Goal: Task Accomplishment & Management: Complete application form

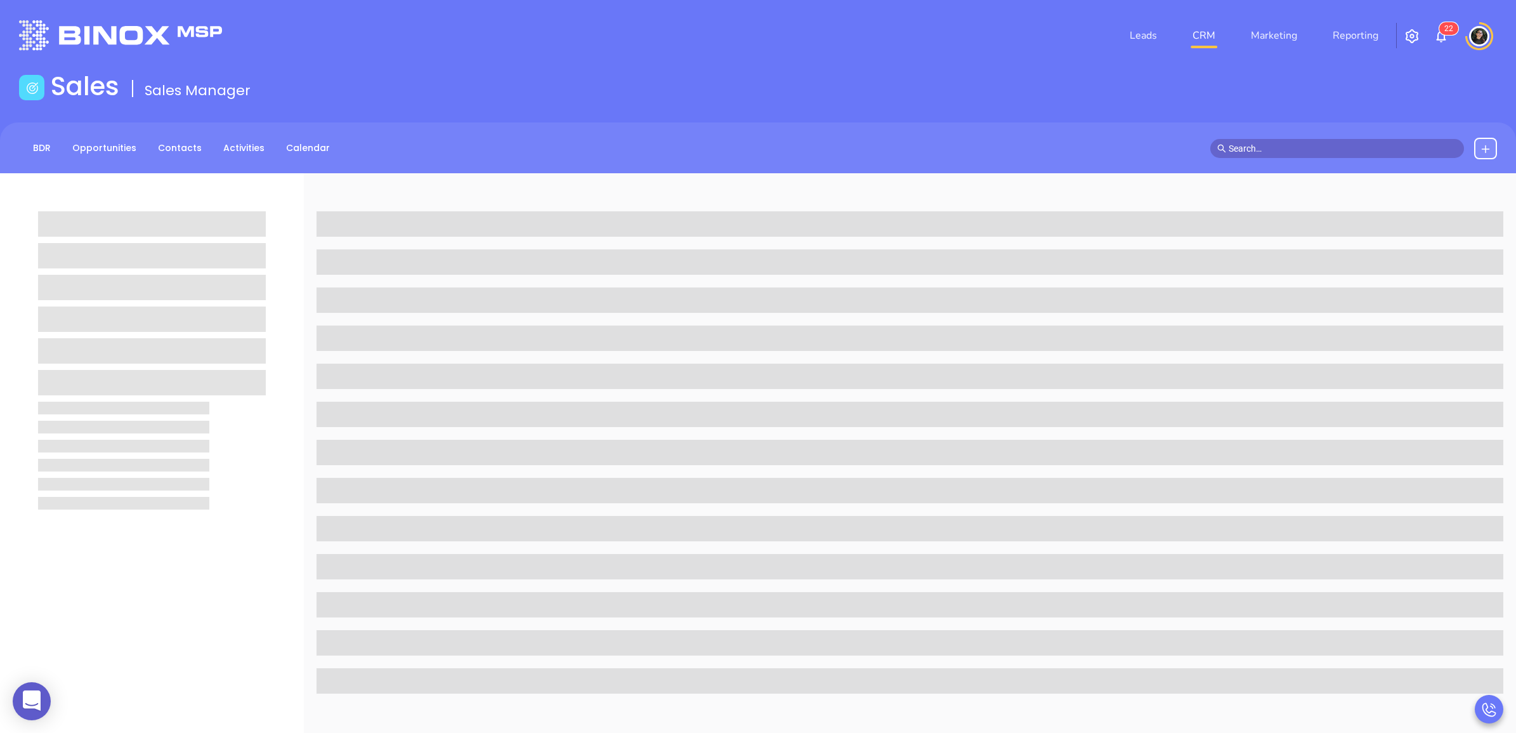
click at [1210, 29] on link "CRM" at bounding box center [1203, 35] width 33 height 25
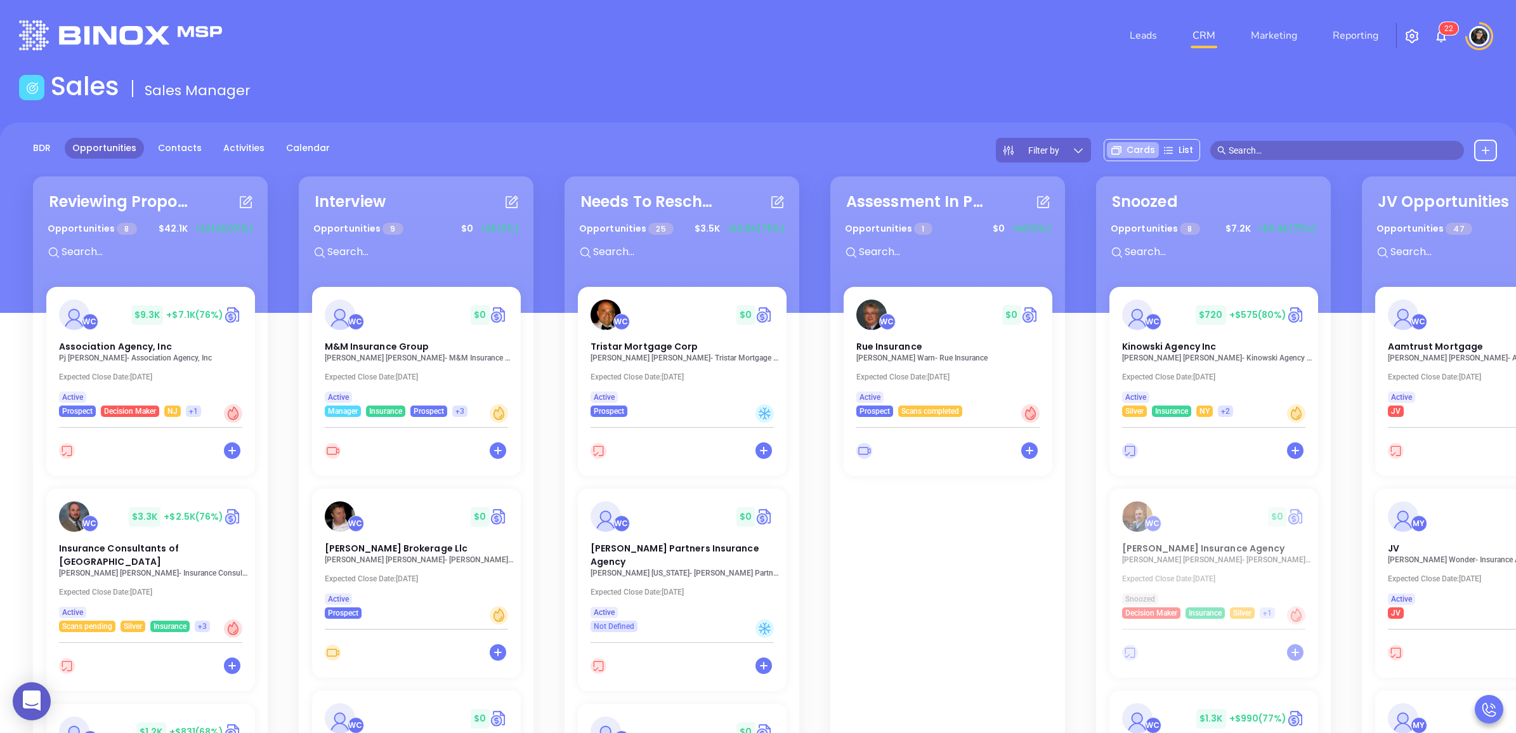
drag, startPoint x: 1055, startPoint y: 102, endPoint x: 1045, endPoint y: 99, distance: 10.0
click at [1055, 102] on div "Sales Sales Manager" at bounding box center [757, 89] width 1493 height 36
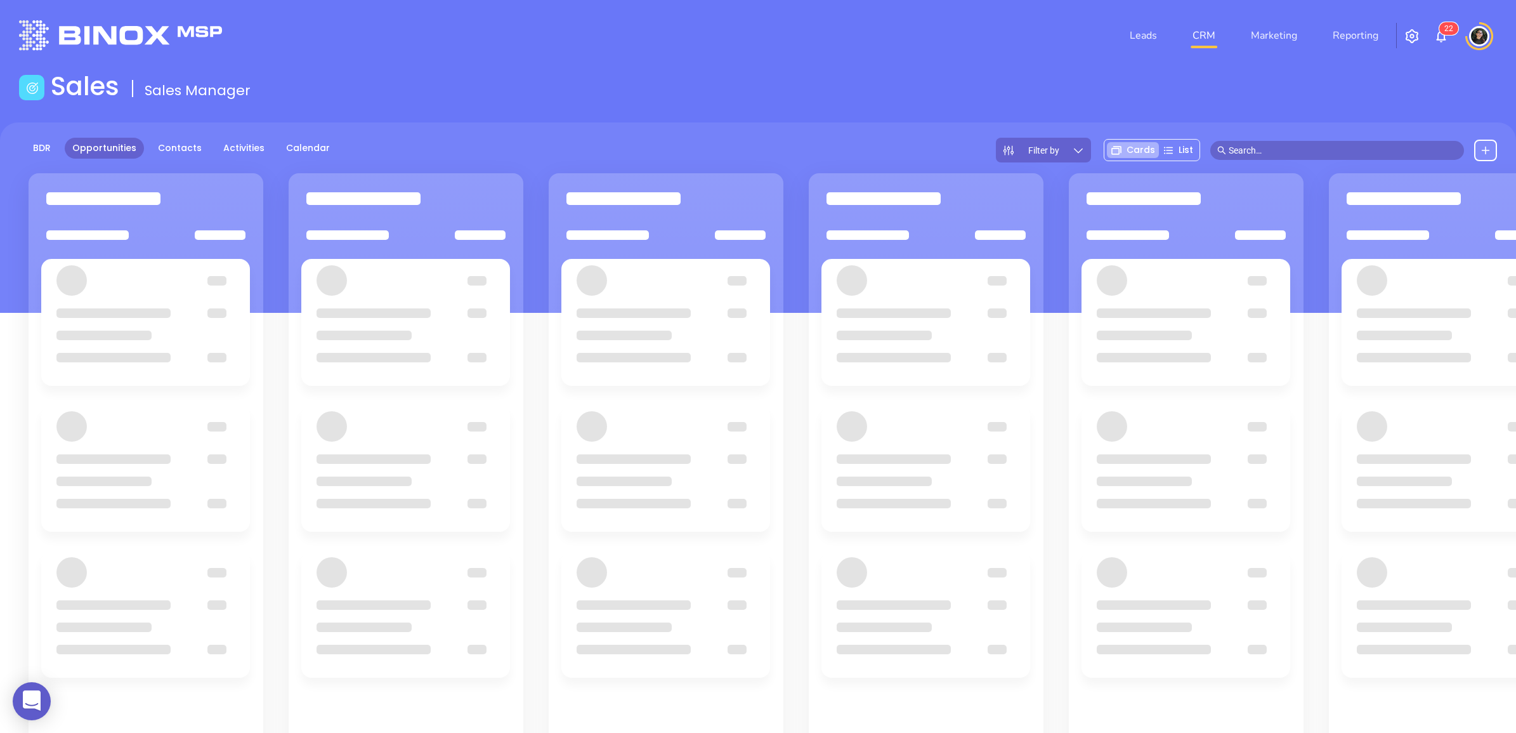
click at [958, 65] on header "Leads CRM Marketing Reporting 2 2 Financial Leads Leads" at bounding box center [758, 35] width 1478 height 71
click at [835, 100] on div "Sales Sales Manager" at bounding box center [757, 89] width 1493 height 36
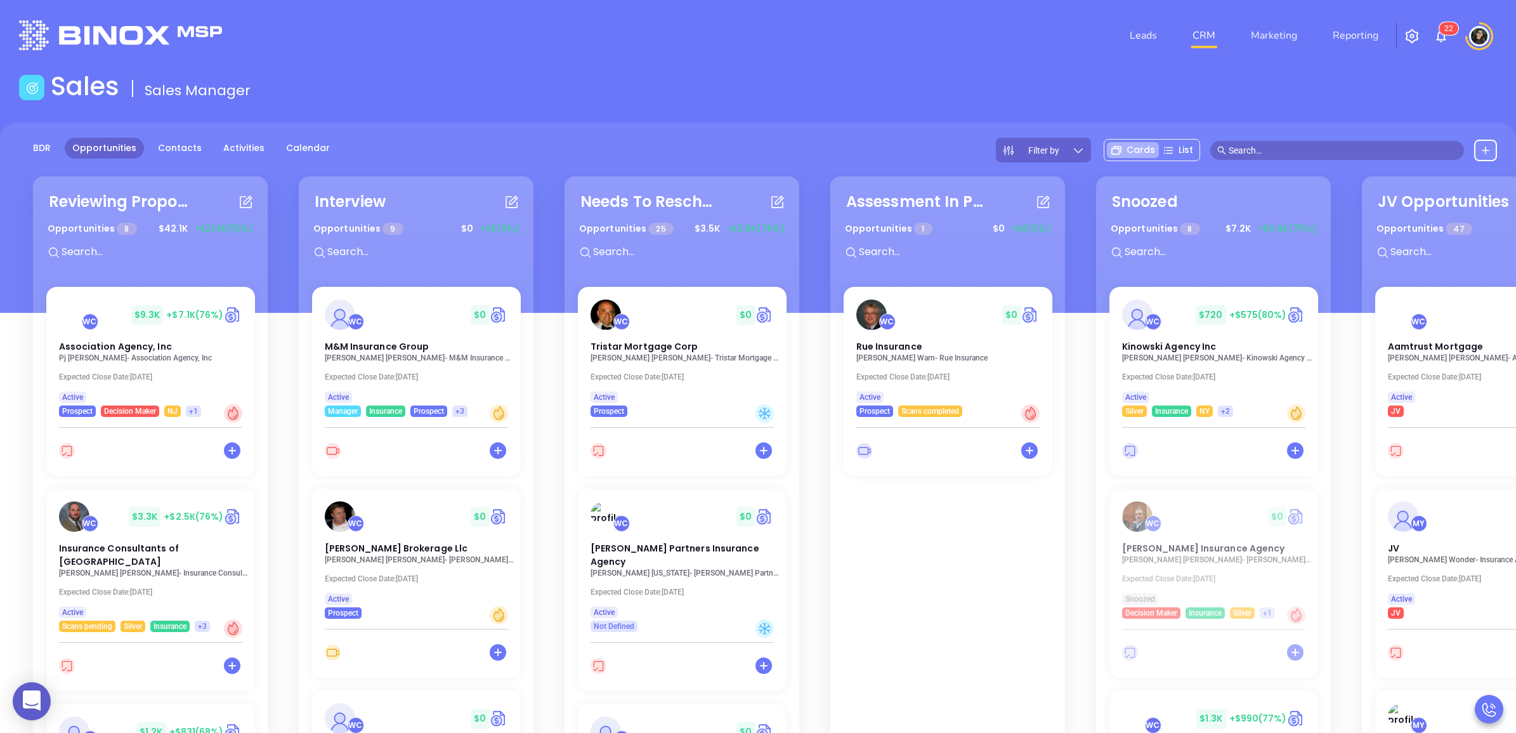
scroll to position [582, 0]
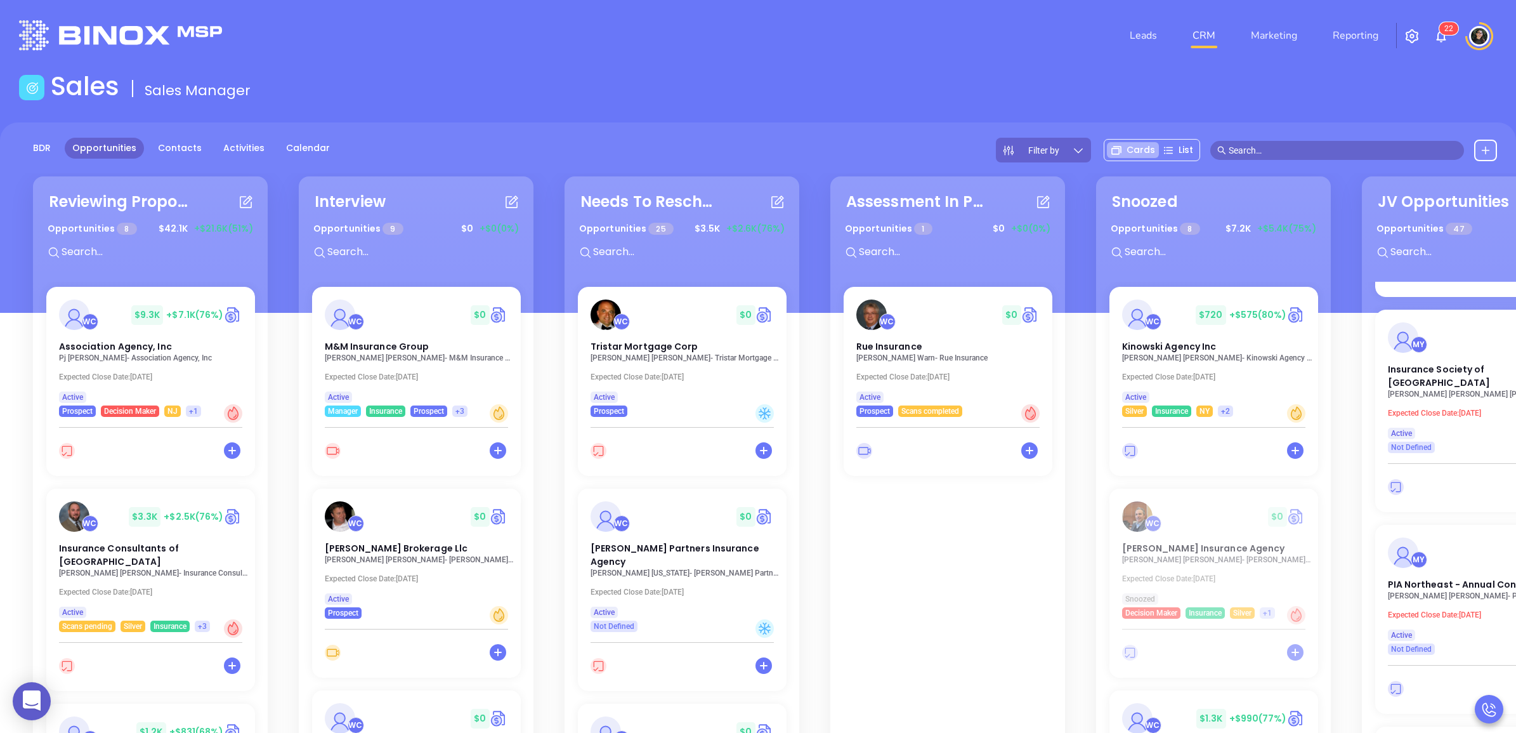
drag, startPoint x: 354, startPoint y: 571, endPoint x: 368, endPoint y: 568, distance: 14.5
click at [356, 571] on div "WC $ 0 M&M Insurance Group Elizabeth Moser - M&M Insurance Group Expected Close…" at bounding box center [416, 515] width 224 height 457
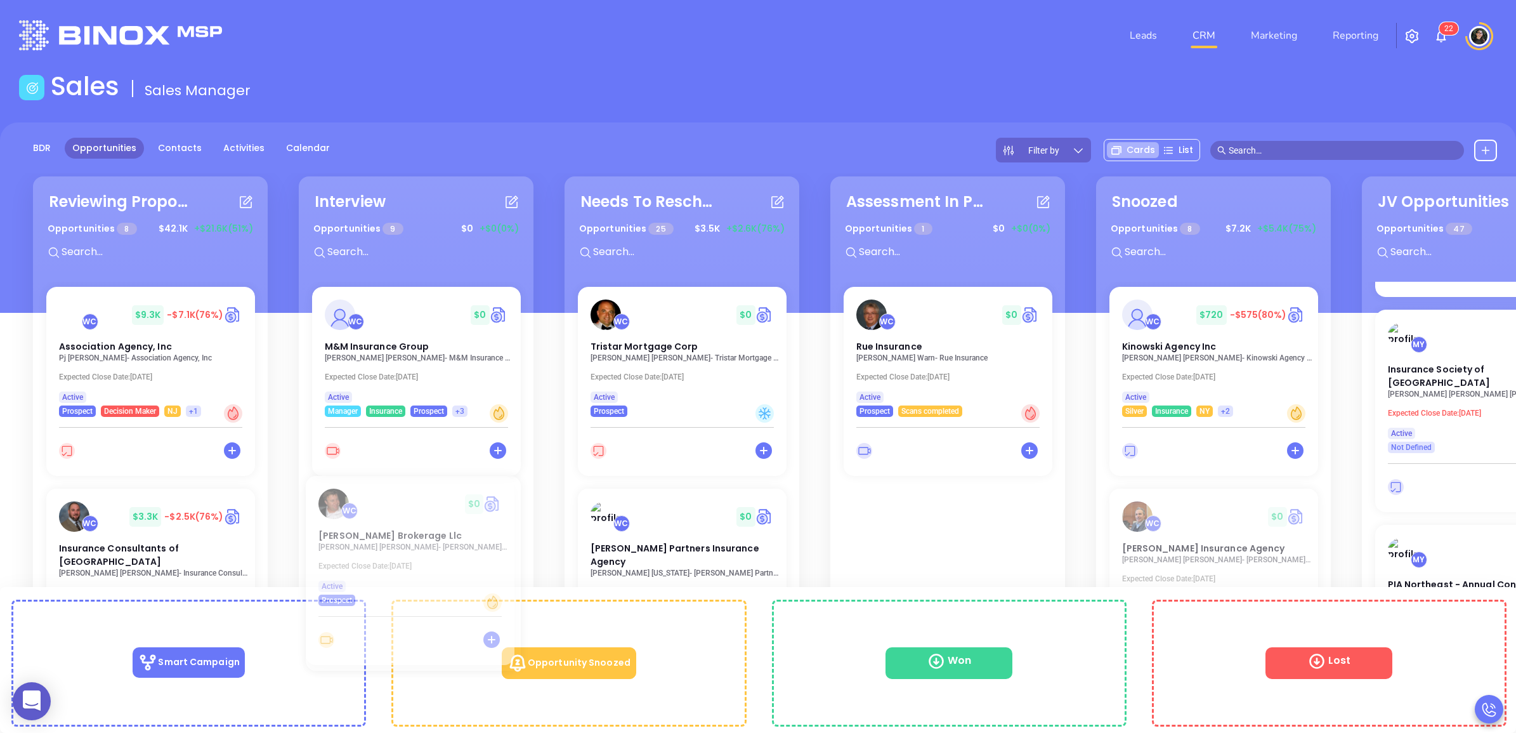
click at [377, 539] on div "WC $ 0 M&M Insurance Group Elizabeth Moser - M&M Insurance Group Expected Close…" at bounding box center [416, 515] width 224 height 457
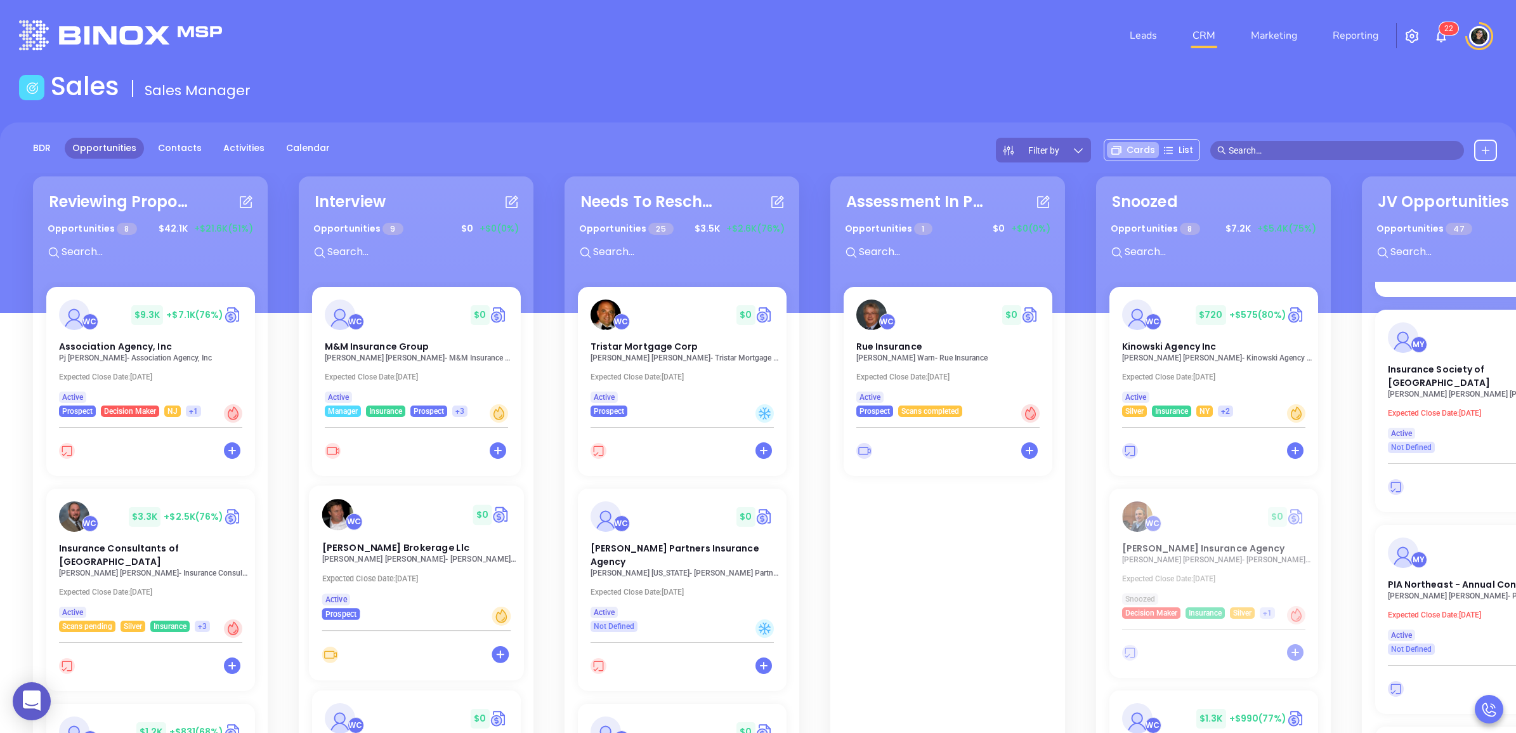
click at [362, 564] on div "WC $ 0 Chadwick Brokerage Llc Eli Harvey - Chadwick Brokerage Llc Expected Clos…" at bounding box center [416, 553] width 215 height 134
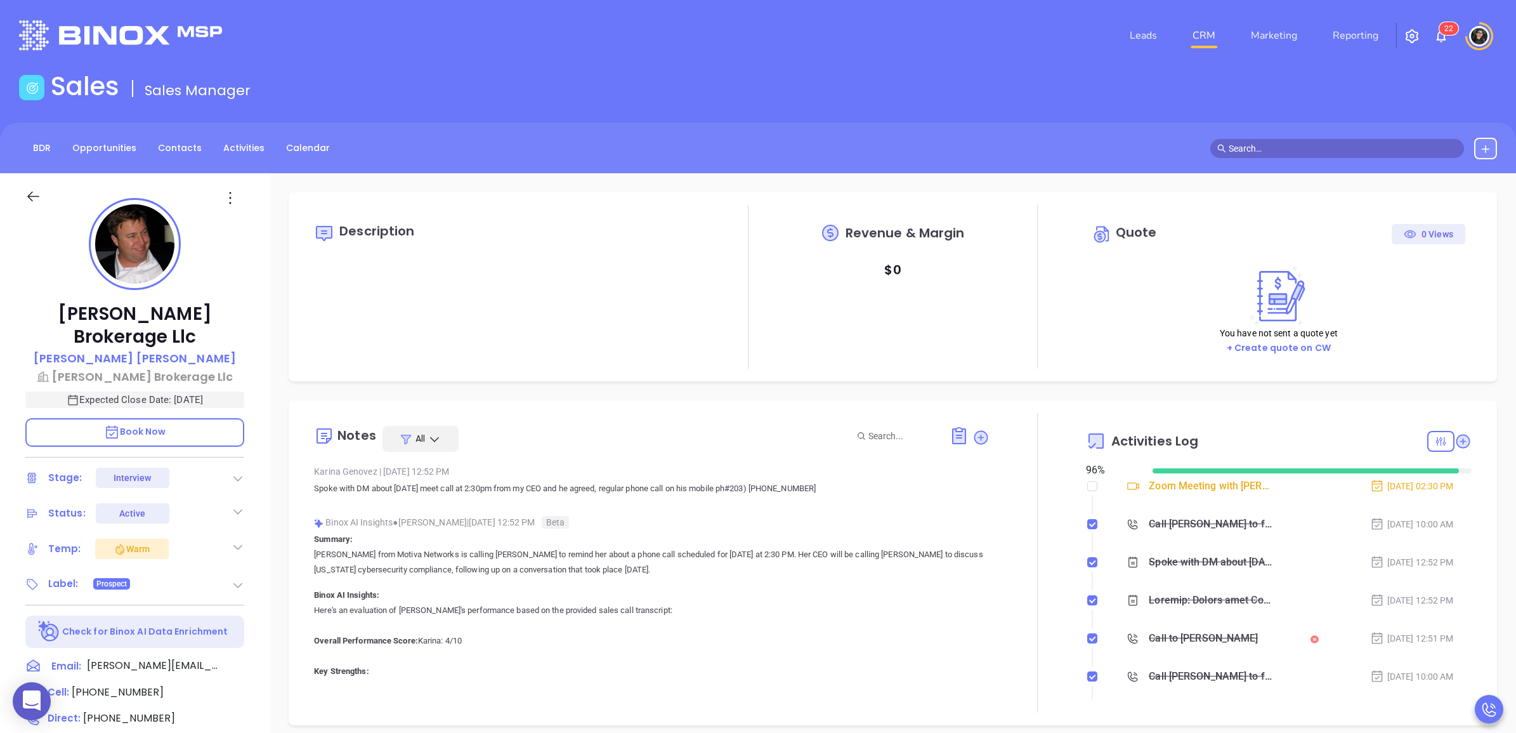
type input "08/27/2025"
type input "Wendy Hernandez"
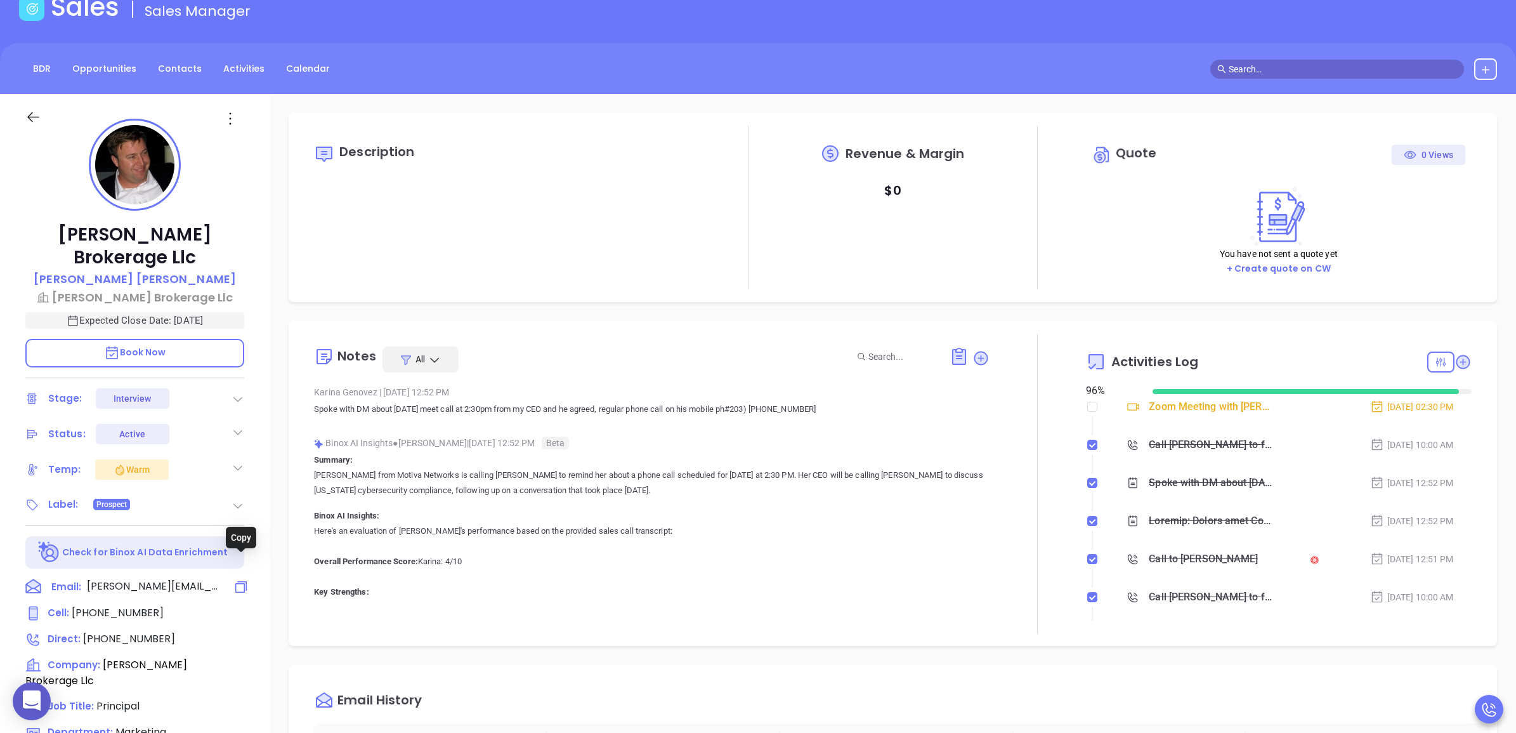
click at [242, 579] on icon at bounding box center [240, 586] width 15 height 15
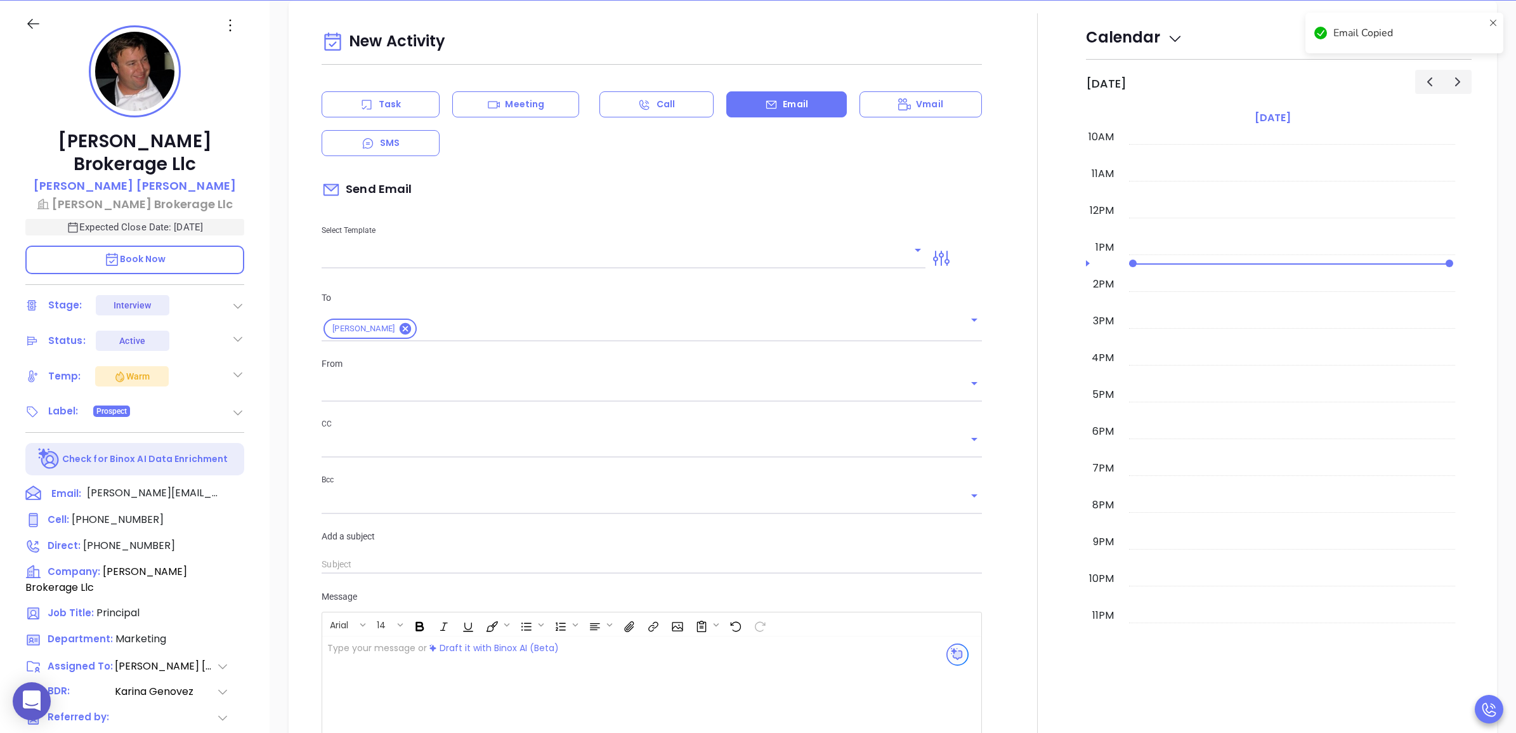
type input "Wendy Hernandez"
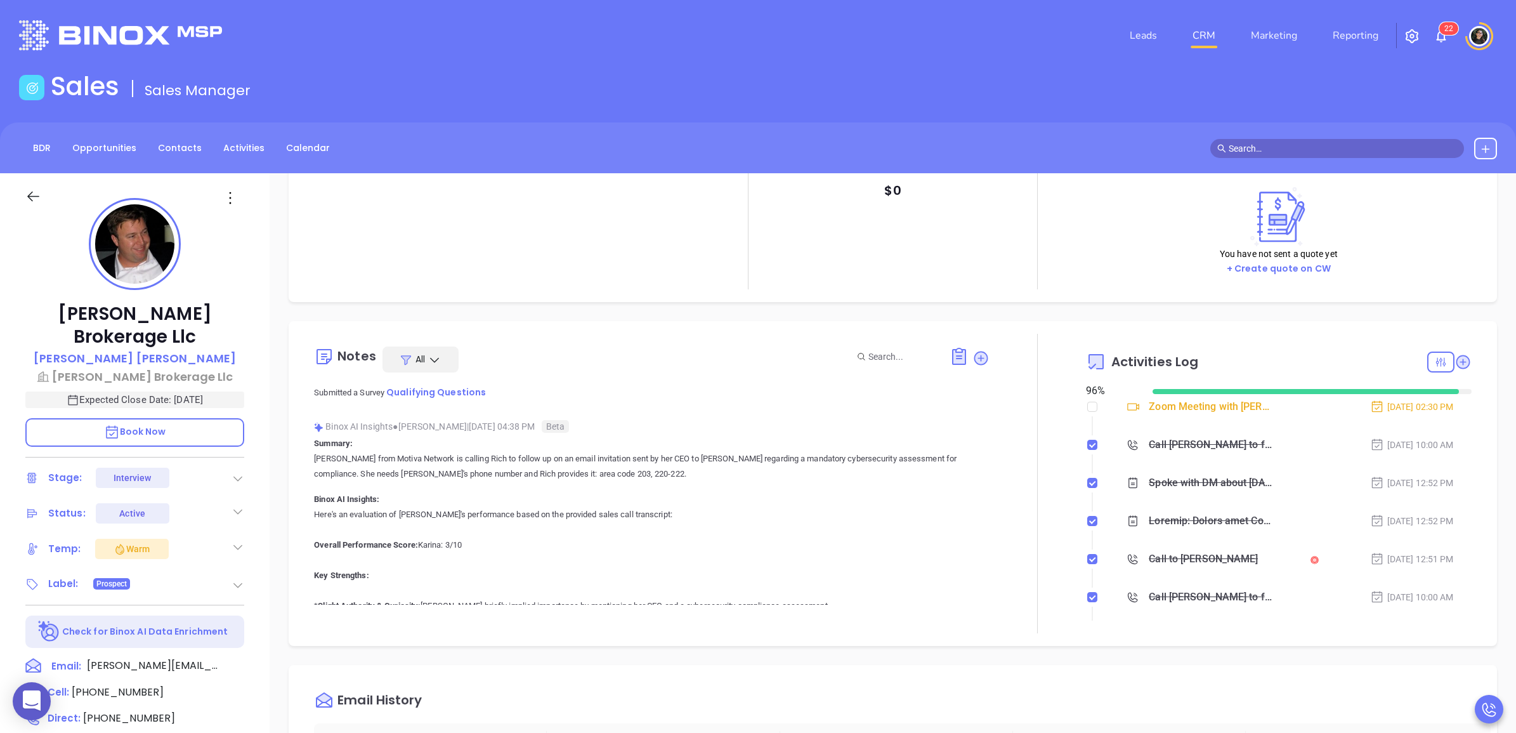
scroll to position [1586, 0]
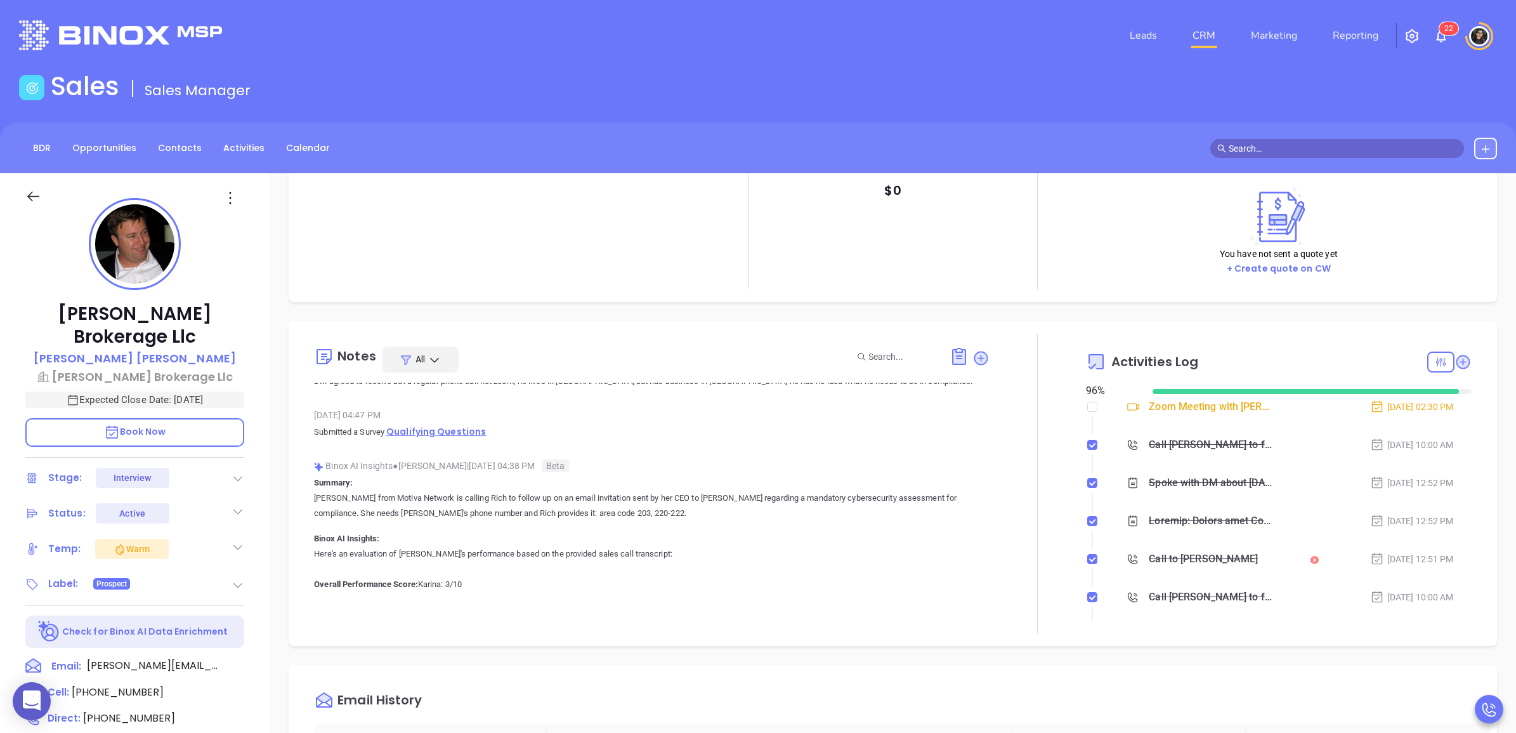
click at [429, 436] on span "Qualifying Questions" at bounding box center [436, 431] width 100 height 13
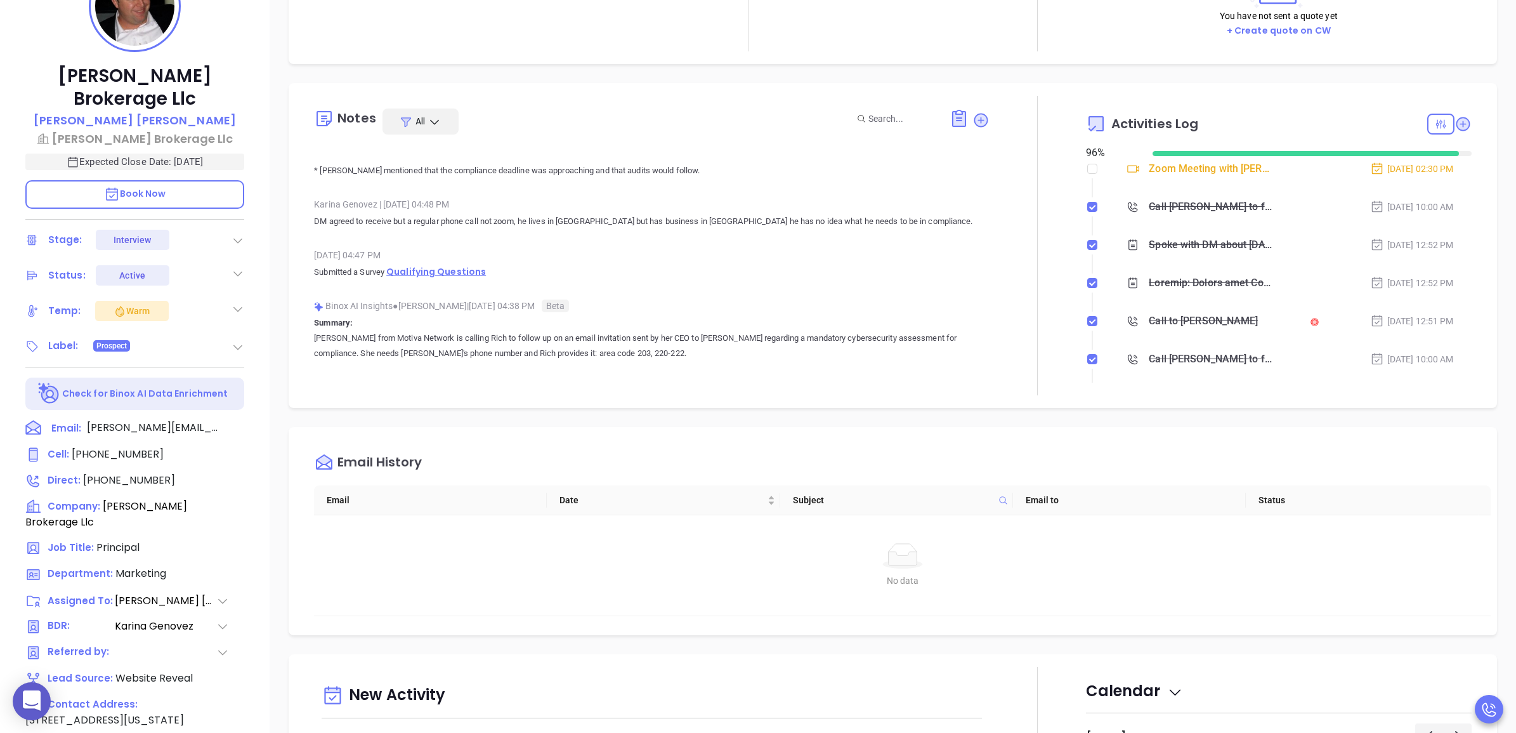
scroll to position [1506, 0]
click at [473, 270] on span "Qualifying Questions" at bounding box center [436, 272] width 100 height 13
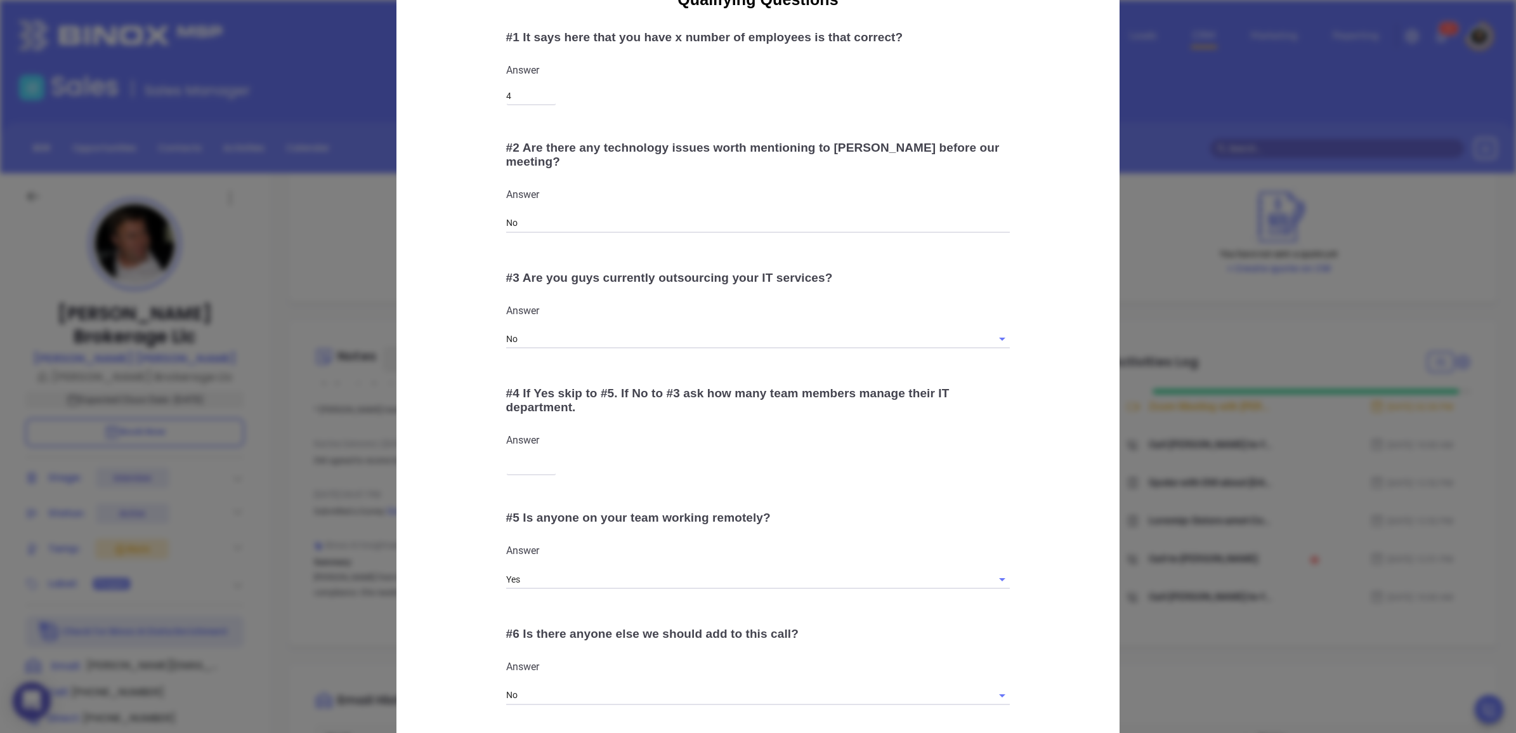
scroll to position [219, 0]
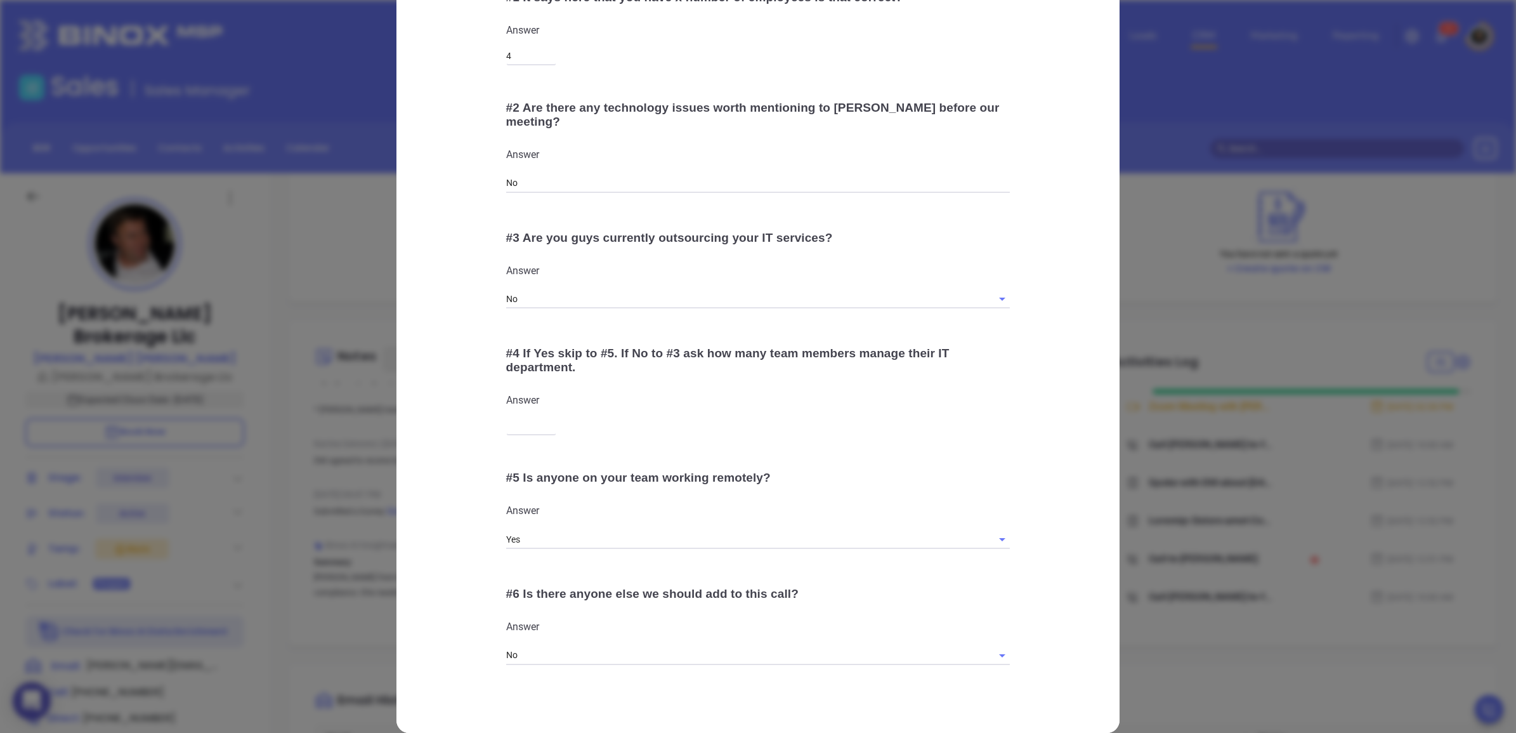
click at [984, 352] on div "# 4 If Yes skip to #5. If No to #3 ask how many team members manage their IT de…" at bounding box center [758, 360] width 504 height 28
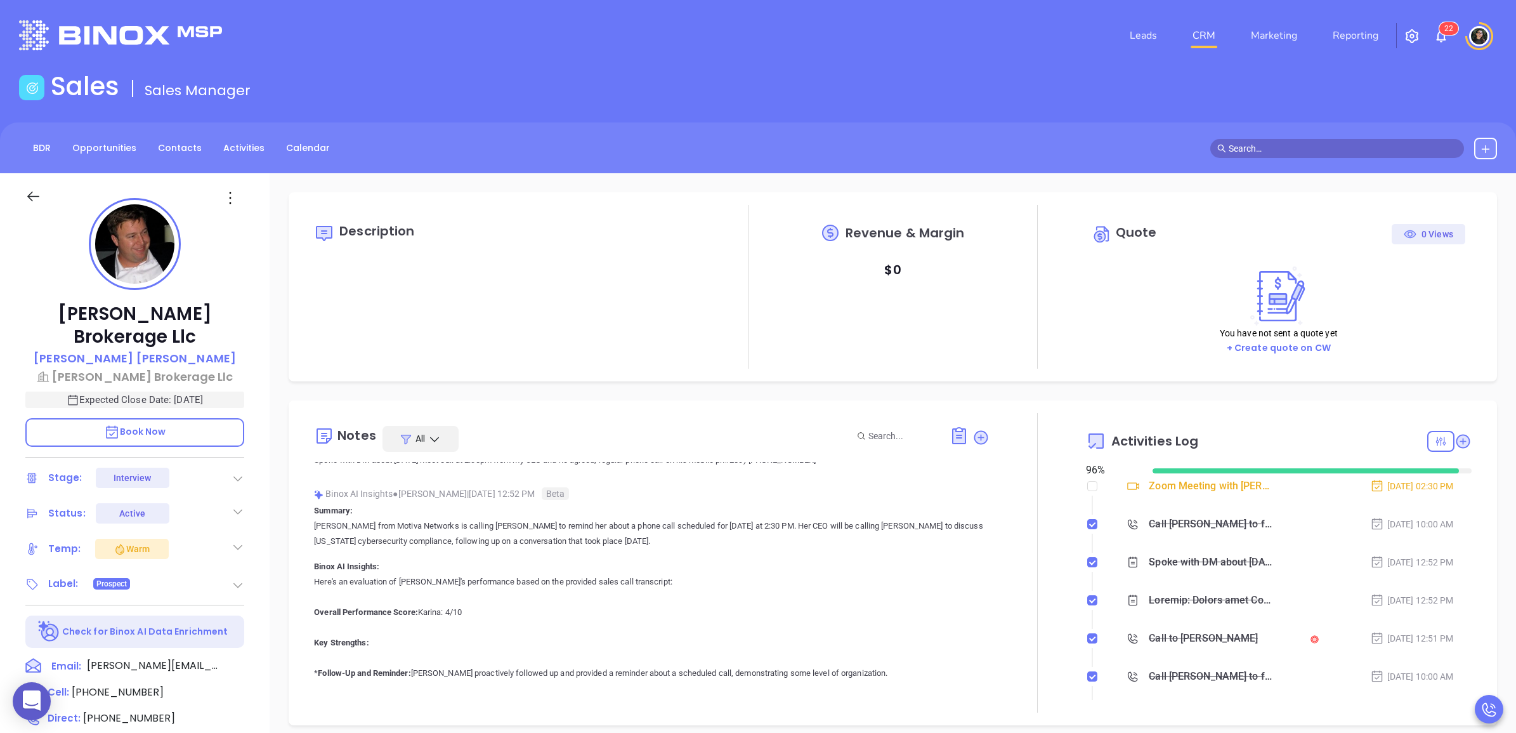
scroll to position [0, 0]
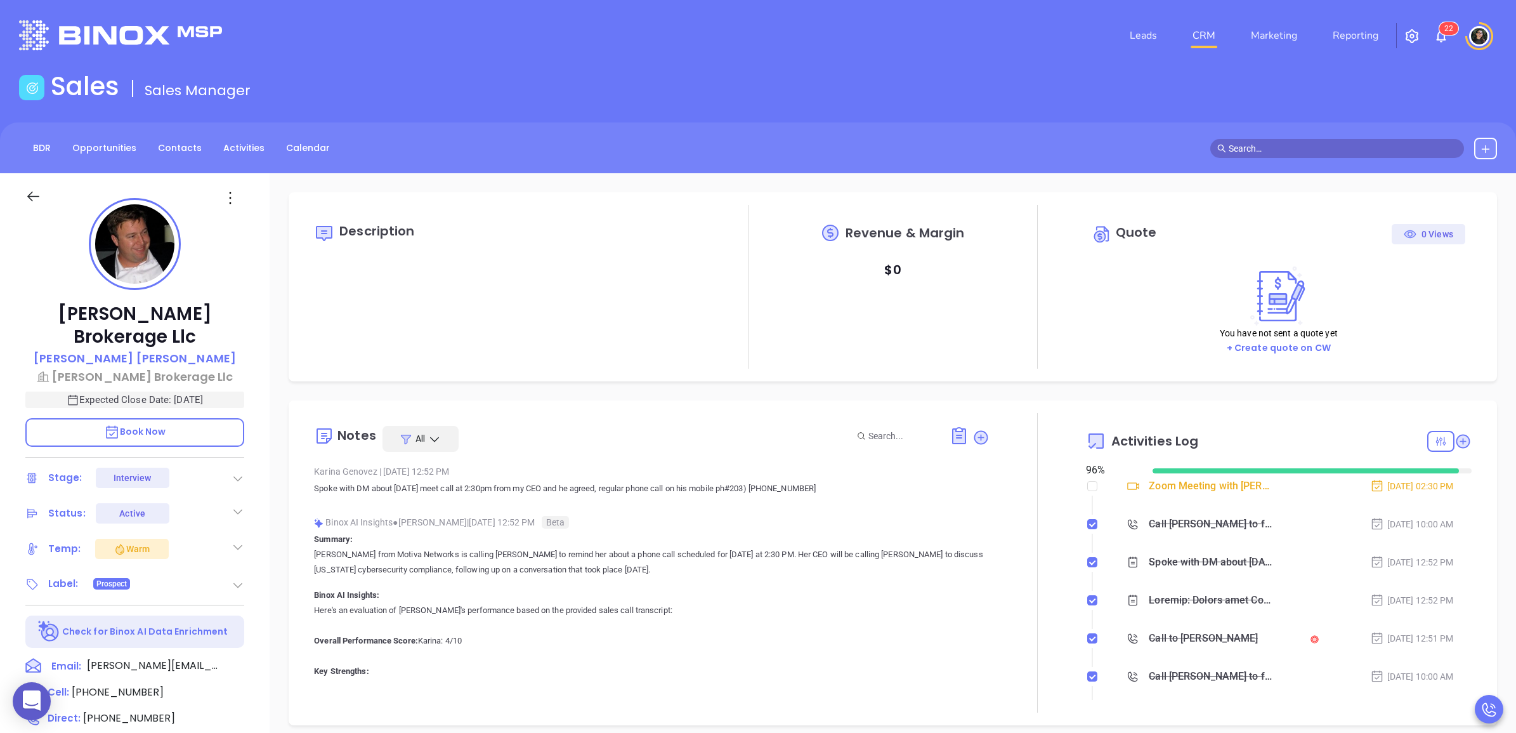
drag, startPoint x: 974, startPoint y: 438, endPoint x: 946, endPoint y: 443, distance: 28.3
click at [974, 438] on icon at bounding box center [981, 437] width 14 height 14
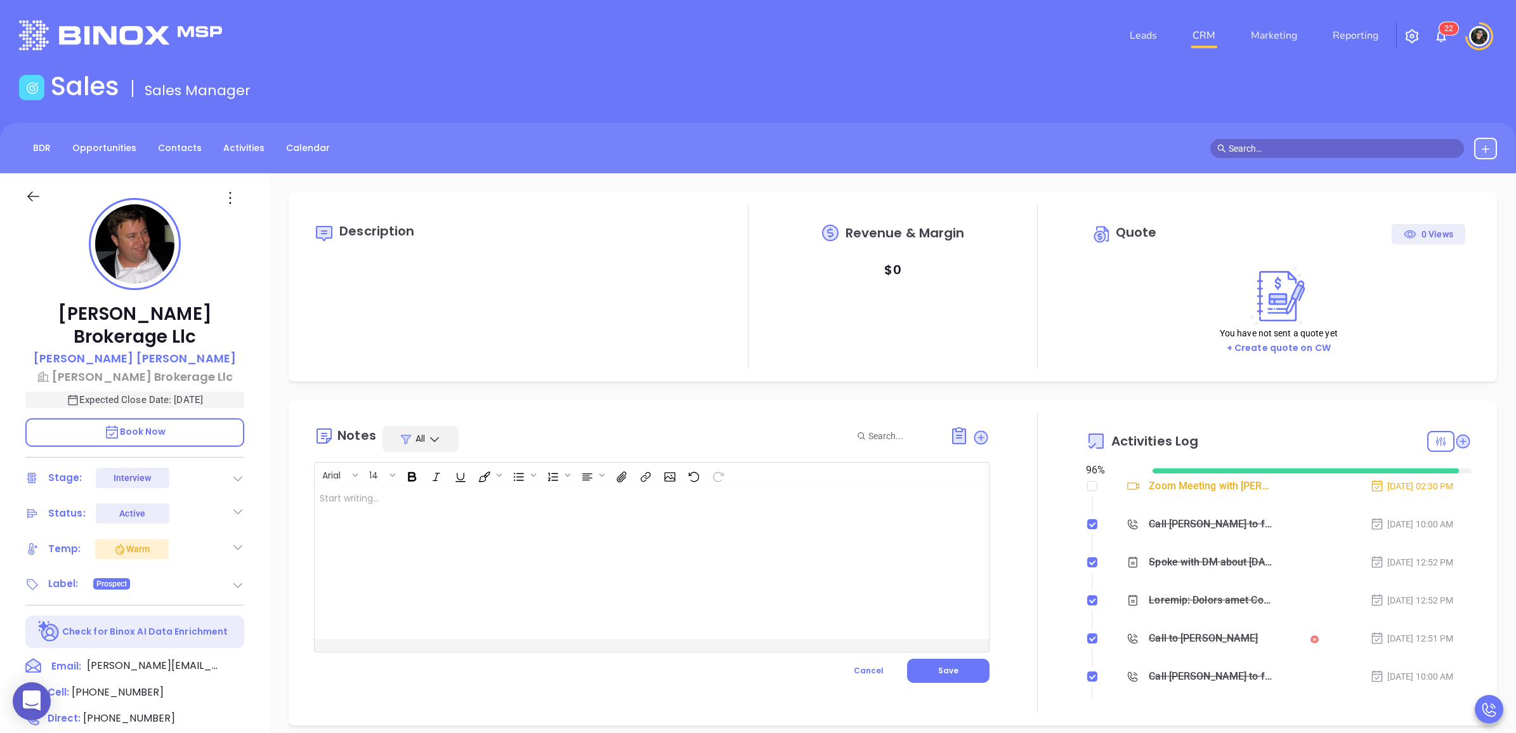
click at [506, 535] on div at bounding box center [628, 562] width 627 height 152
click at [972, 665] on button "Save" at bounding box center [948, 670] width 82 height 24
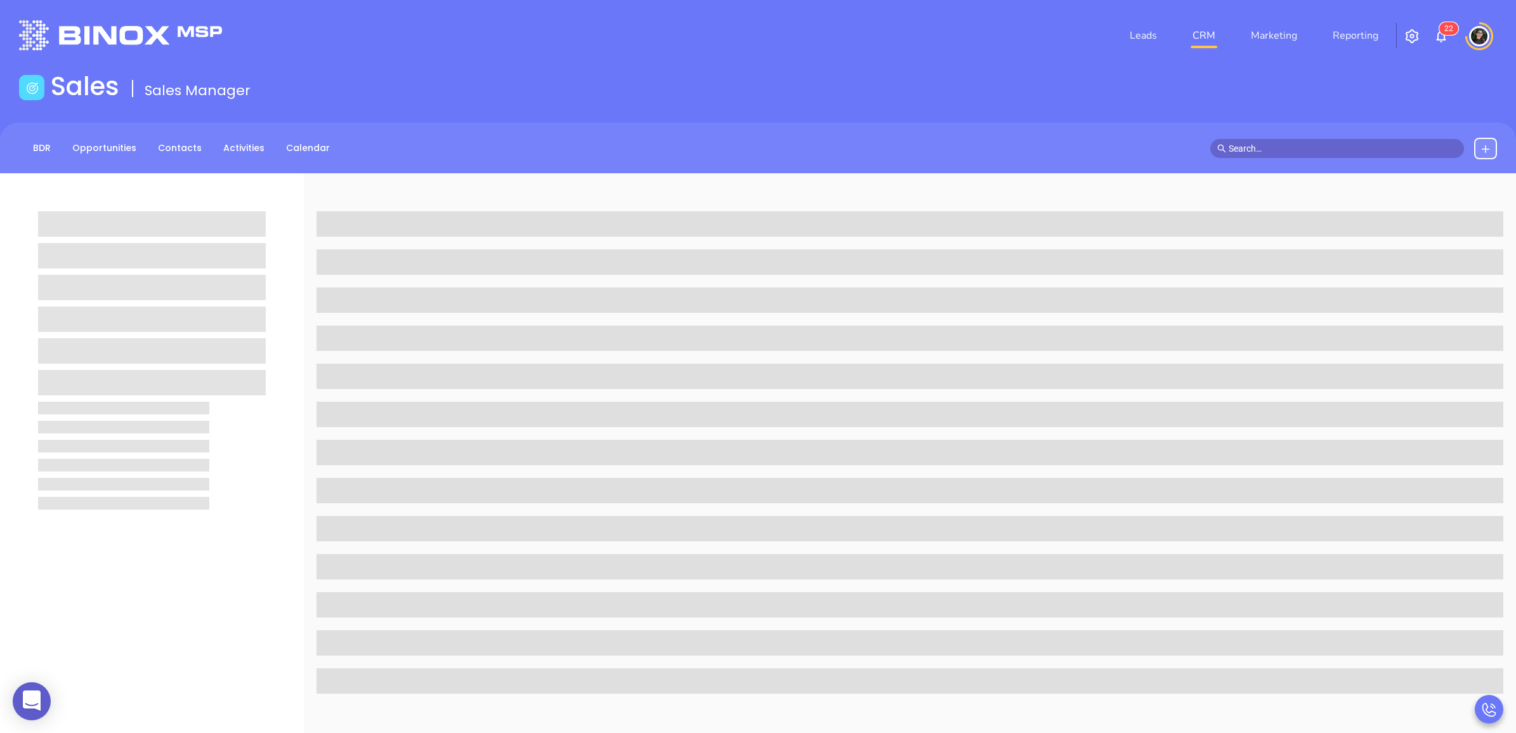
click at [1254, 139] on span at bounding box center [1337, 148] width 254 height 19
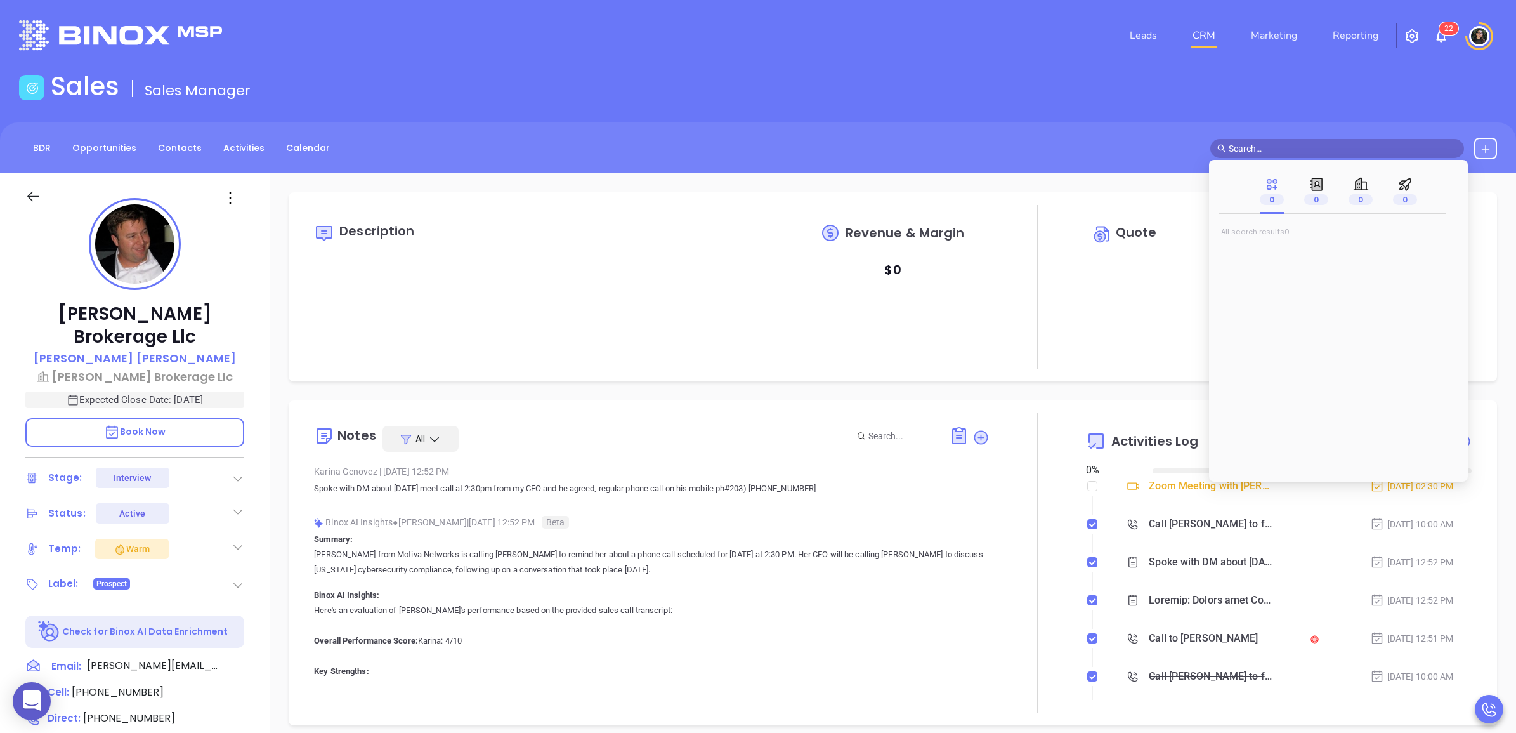
type input "08/27/2025"
paste input "MPowell@powellinsgroup.com"
type input "MPowell@powellinsgroup.com"
click at [1248, 256] on span "Matt Powell" at bounding box center [1270, 253] width 77 height 13
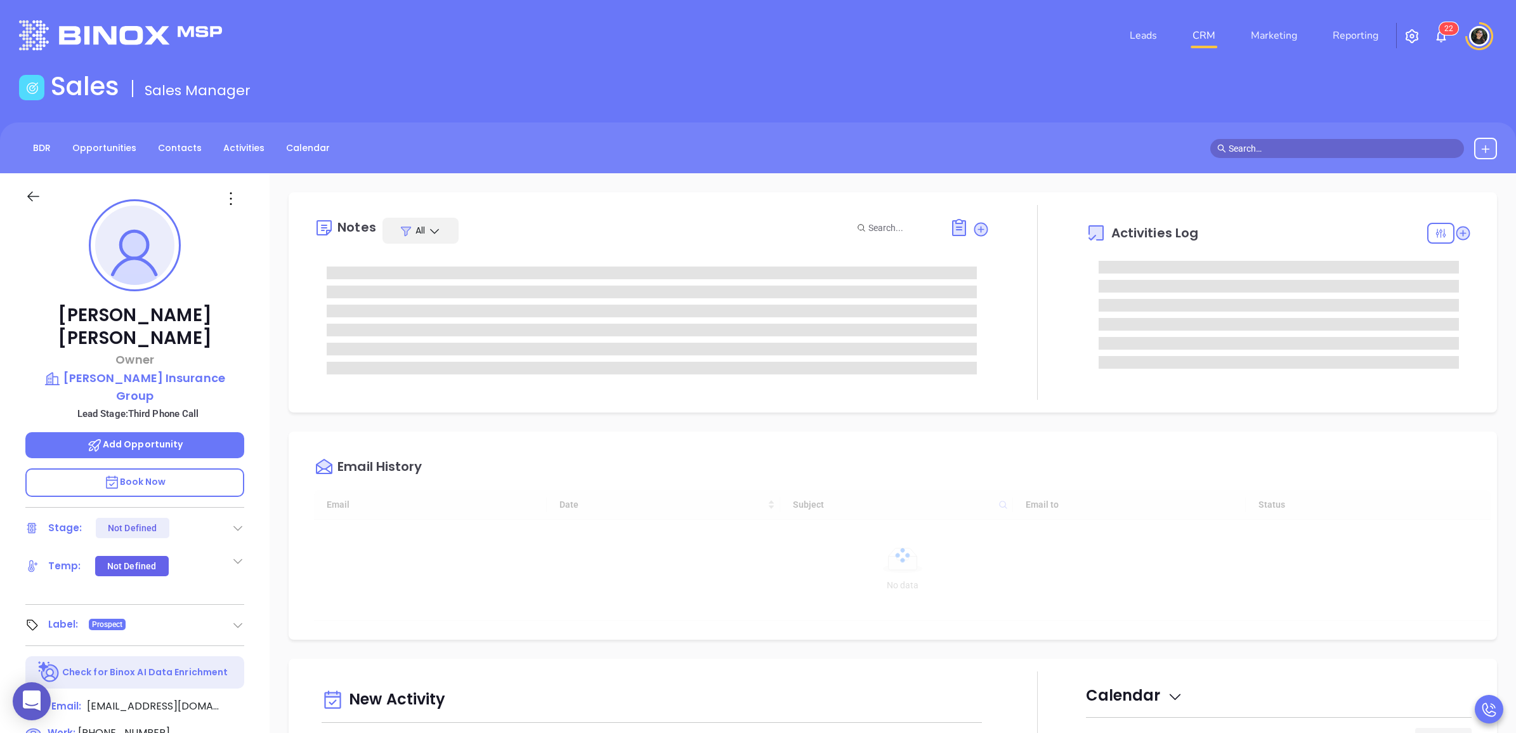
type input "08/27/2025"
type input "Wendy Hernandez"
